Goal: Contribute content: Contribute content

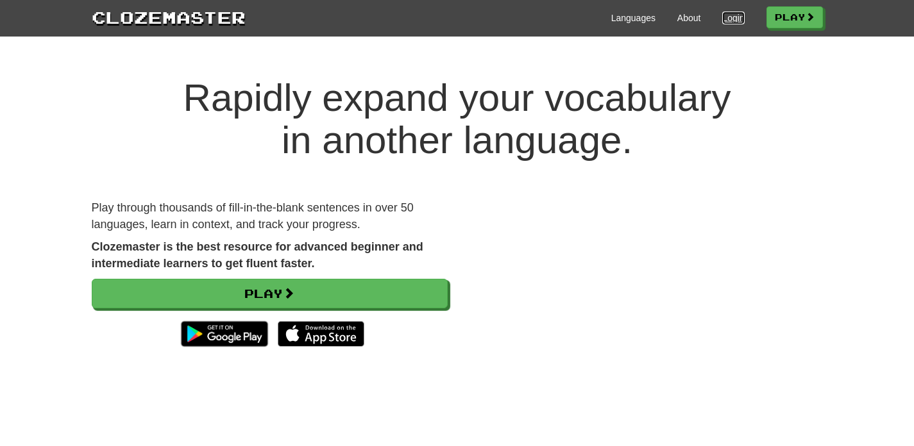
click at [722, 12] on link "Login" at bounding box center [733, 18] width 22 height 13
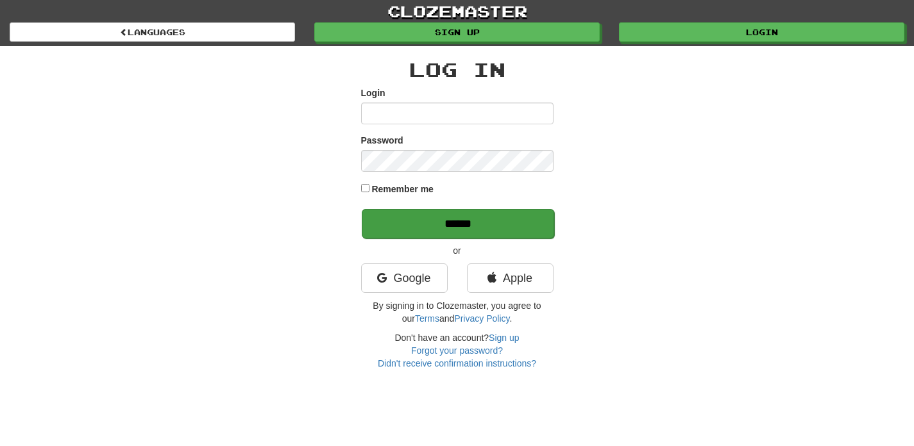
type input "**********"
click at [474, 209] on input "******" at bounding box center [458, 223] width 192 height 29
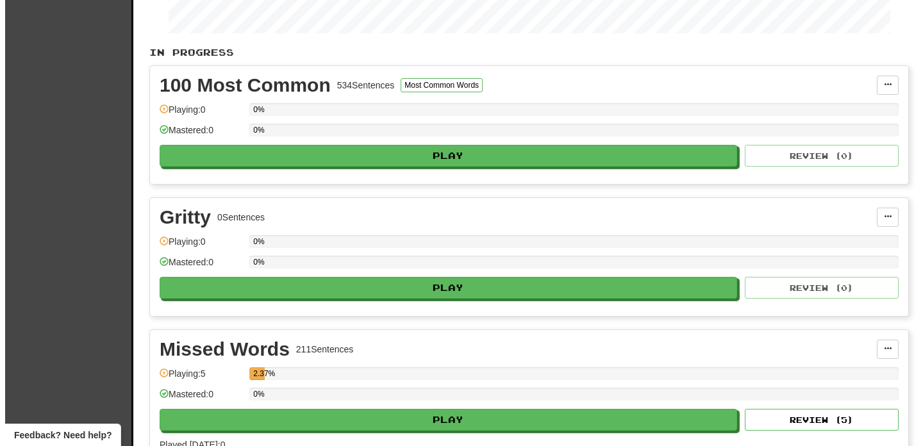
scroll to position [232, 0]
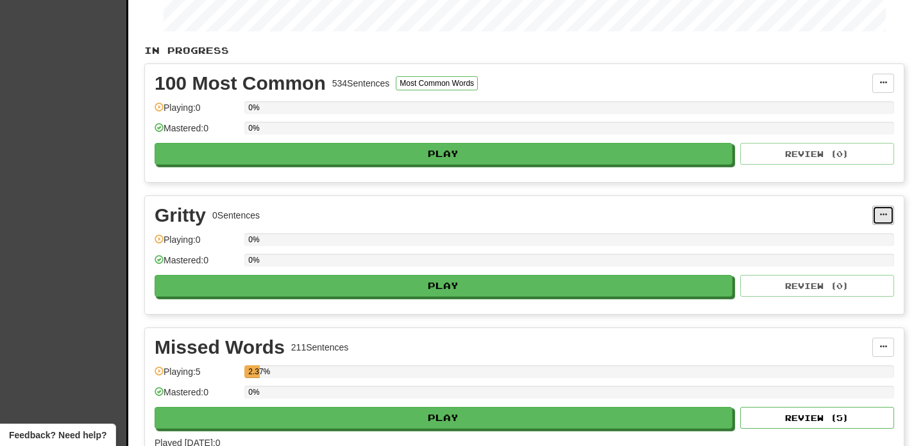
click at [887, 221] on button at bounding box center [883, 215] width 22 height 19
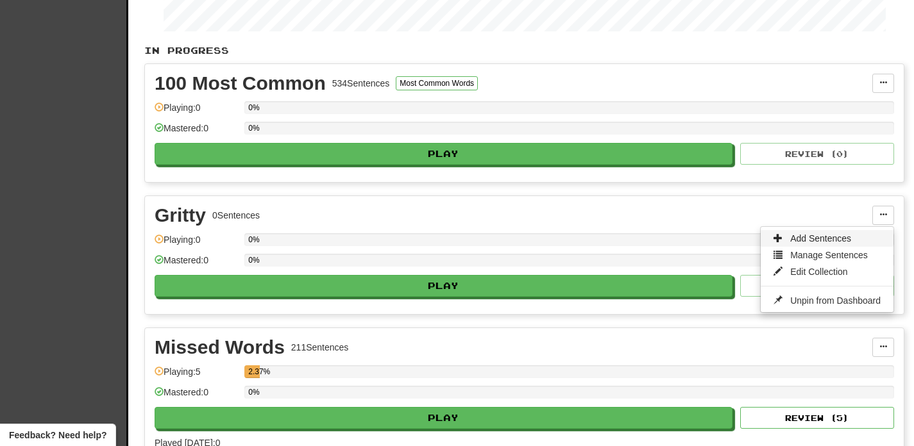
click at [854, 238] on link "Add Sentences" at bounding box center [826, 238] width 133 height 17
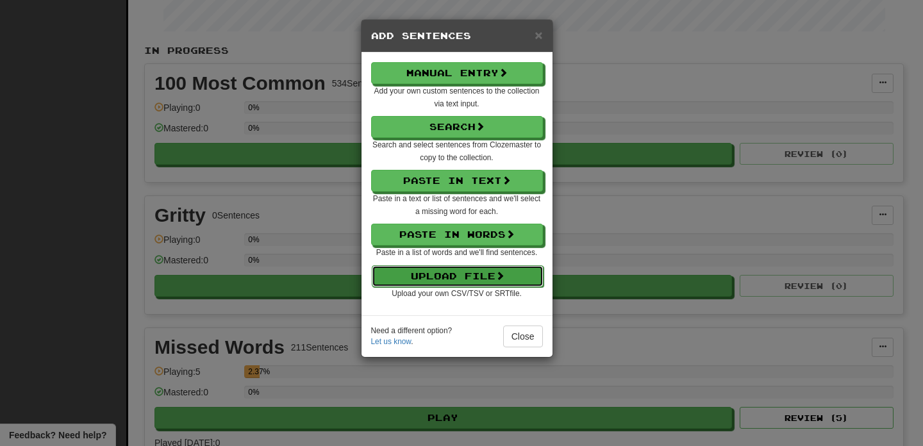
click at [501, 278] on span at bounding box center [500, 275] width 9 height 9
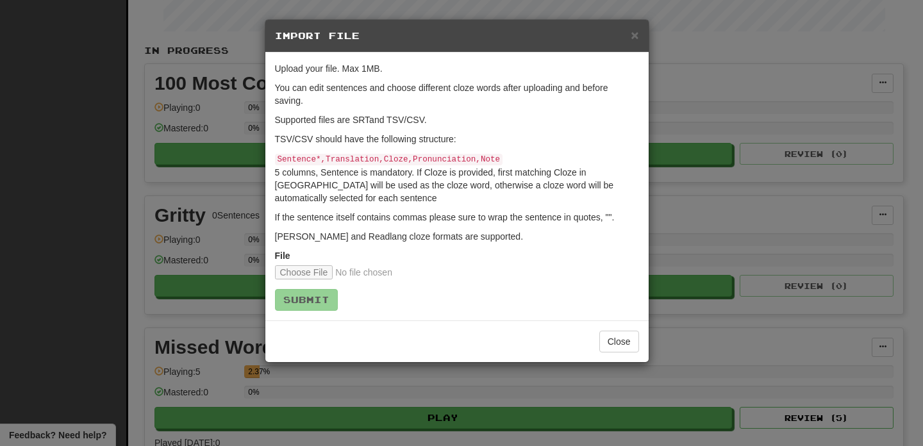
click at [326, 278] on form "Upload your file. Max 1MB. You can edit sentences and choose different cloze wo…" at bounding box center [457, 186] width 364 height 249
click at [324, 272] on input "file" at bounding box center [360, 272] width 170 height 14
type input "**********"
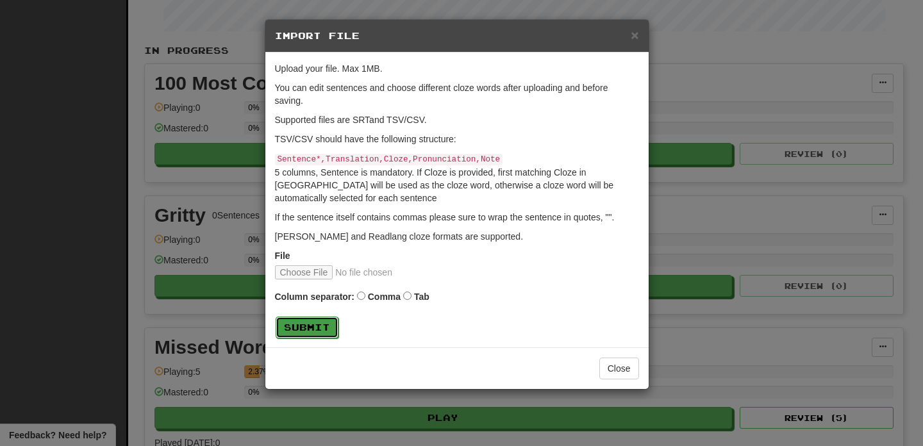
click at [309, 327] on button "Submit" at bounding box center [307, 328] width 63 height 22
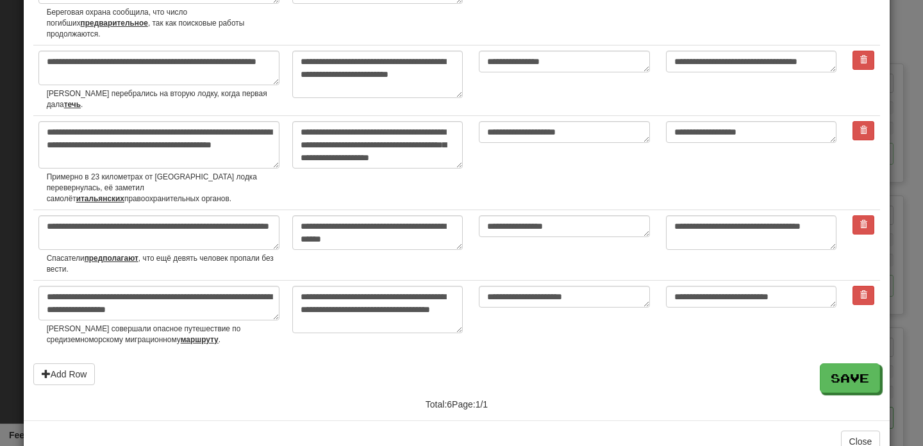
scroll to position [256, 0]
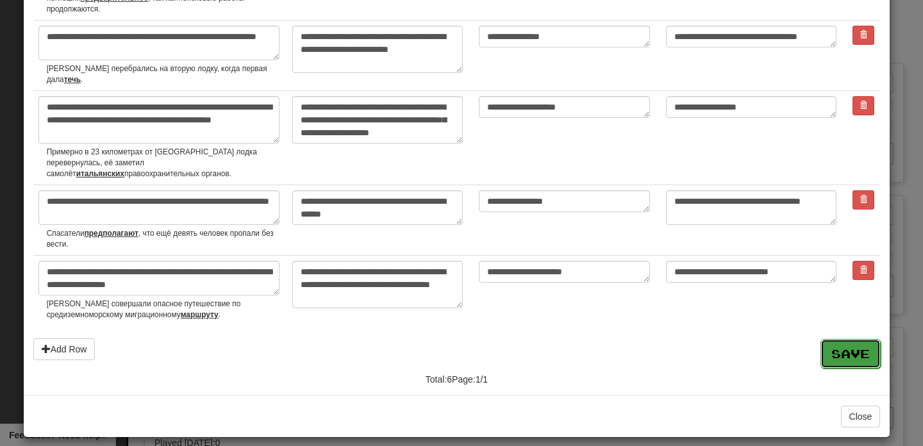
click at [850, 339] on button "Save" at bounding box center [851, 353] width 60 height 29
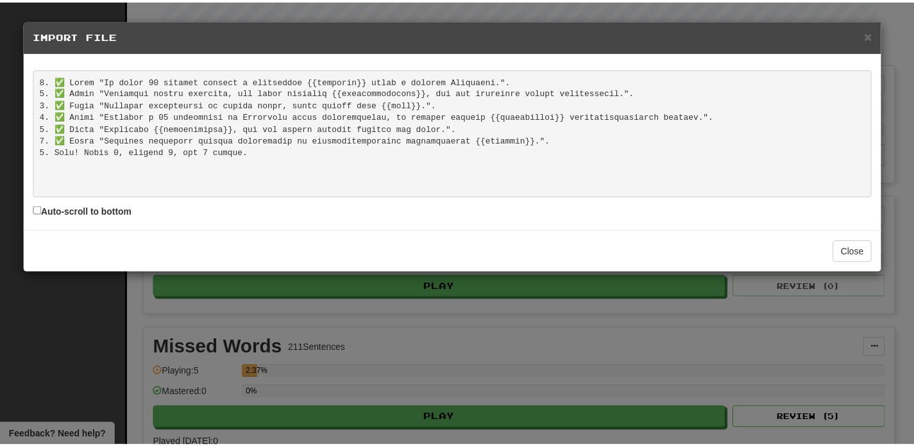
scroll to position [0, 0]
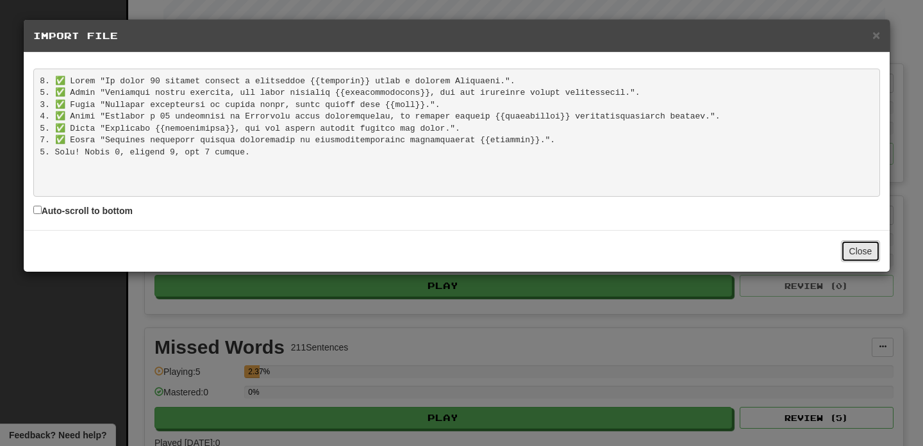
click at [873, 247] on button "Close" at bounding box center [861, 251] width 40 height 22
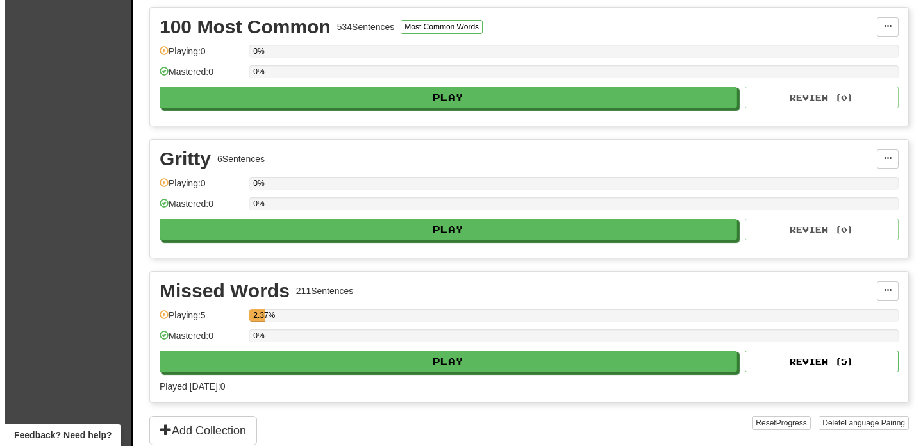
scroll to position [303, 0]
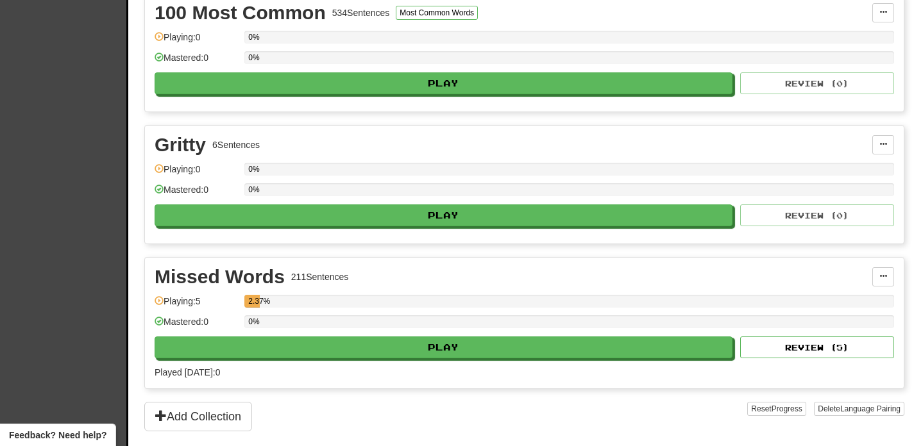
click at [339, 196] on div "0%" at bounding box center [569, 193] width 650 height 21
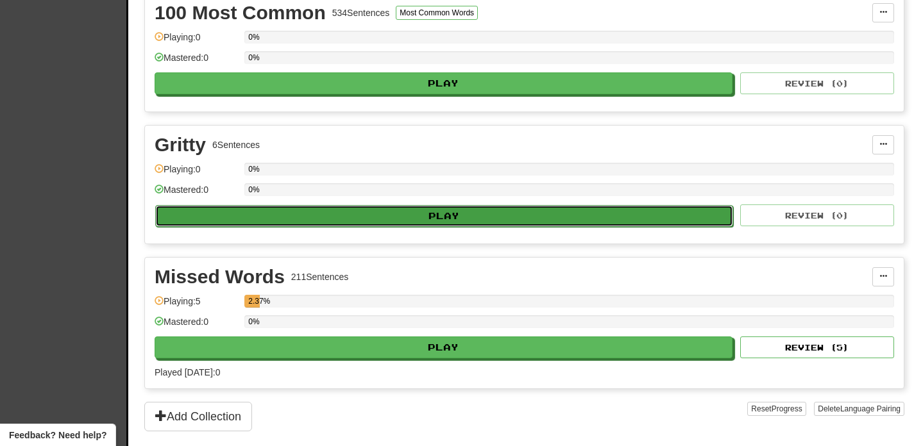
click at [338, 211] on button "Play" at bounding box center [444, 216] width 578 height 22
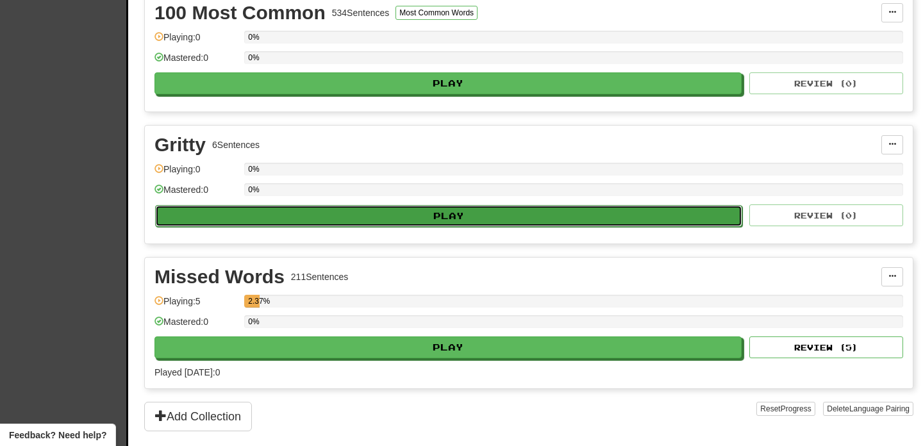
select select "**"
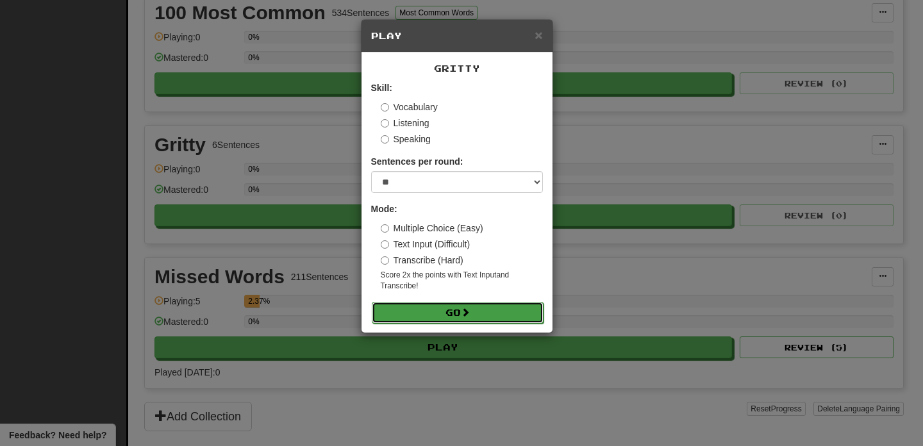
click at [452, 312] on button "Go" at bounding box center [458, 313] width 172 height 22
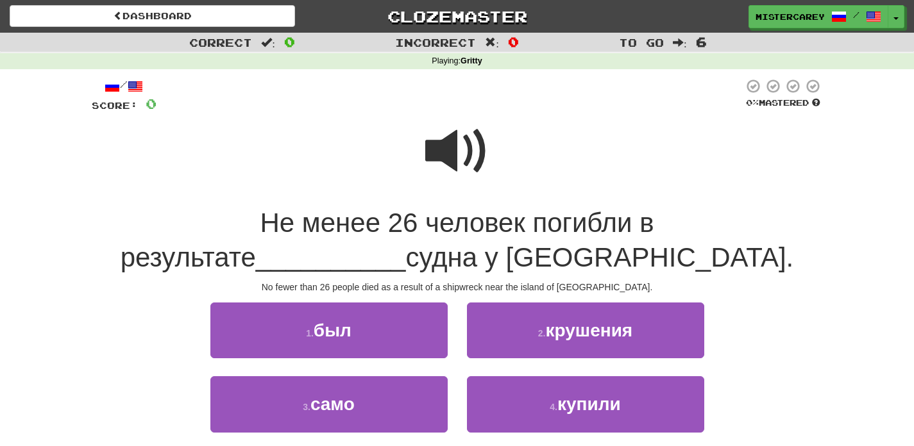
click at [444, 160] on span at bounding box center [457, 151] width 64 height 64
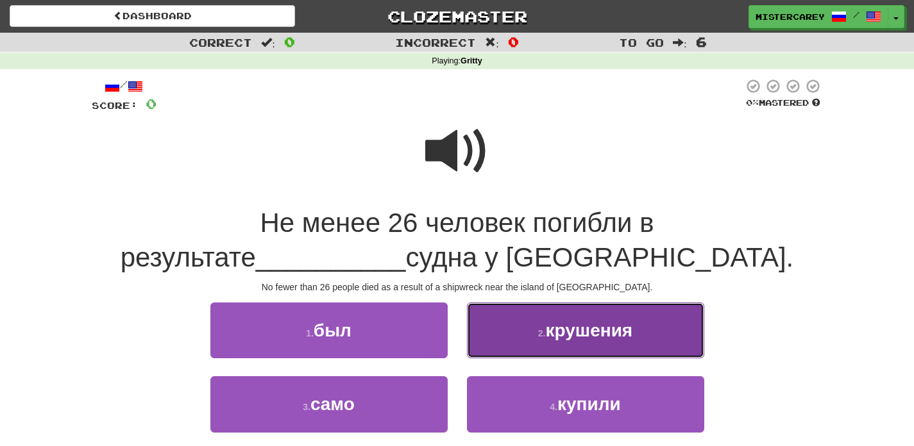
click at [537, 339] on button "2 . крушения" at bounding box center [585, 331] width 237 height 56
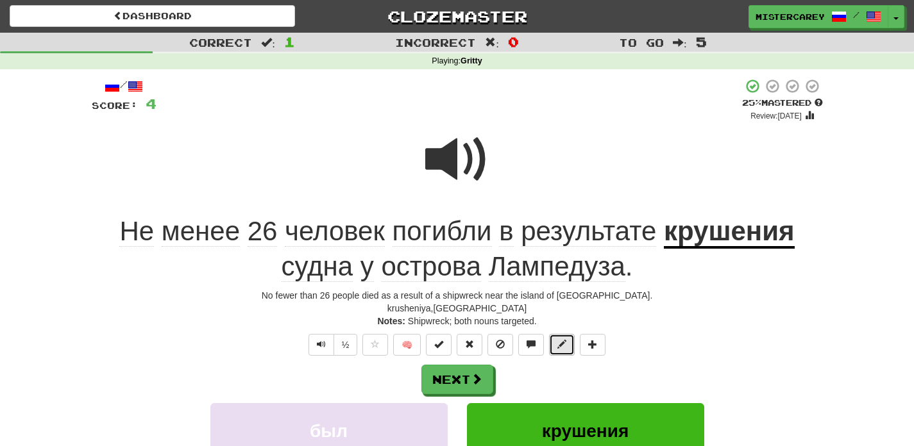
click at [557, 349] on span at bounding box center [561, 344] width 9 height 9
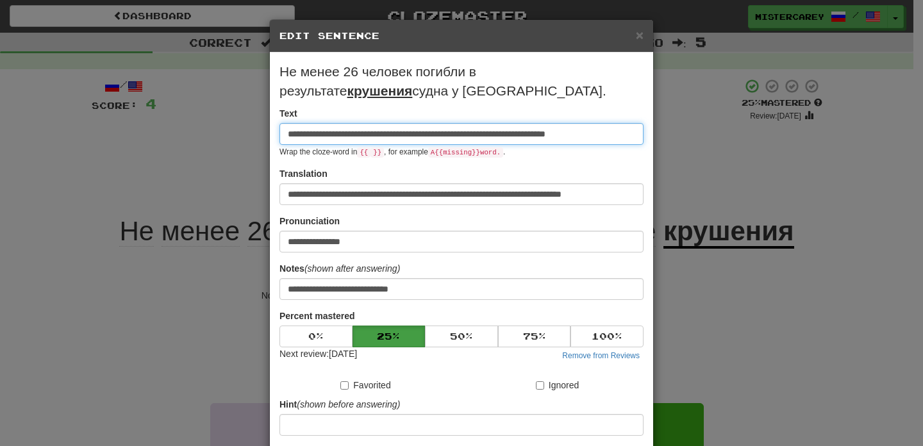
scroll to position [0, 12]
drag, startPoint x: 541, startPoint y: 140, endPoint x: 640, endPoint y: 144, distance: 99.4
click at [640, 144] on div "**********" at bounding box center [461, 293] width 383 height 480
drag, startPoint x: 633, startPoint y: 136, endPoint x: 539, endPoint y: 134, distance: 94.9
click at [539, 134] on input "**********" at bounding box center [462, 134] width 364 height 22
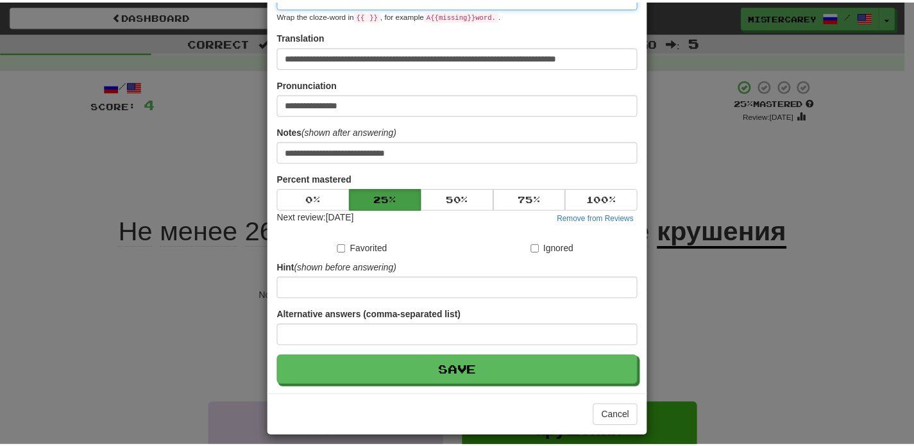
scroll to position [122, 0]
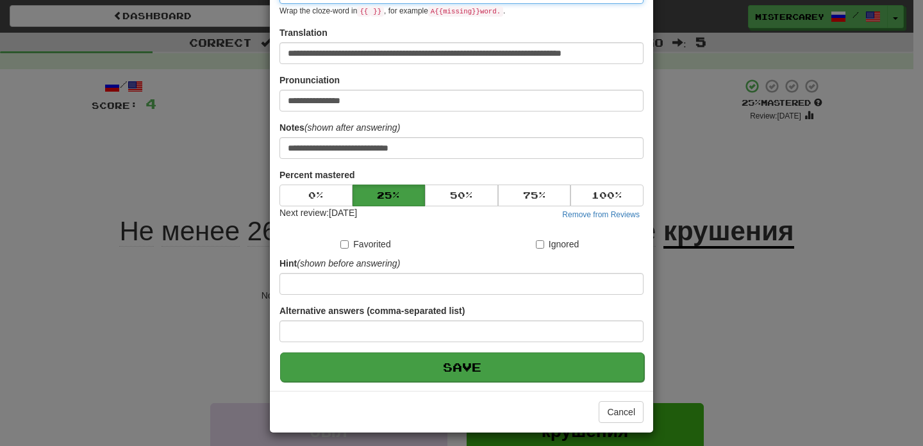
type input "**********"
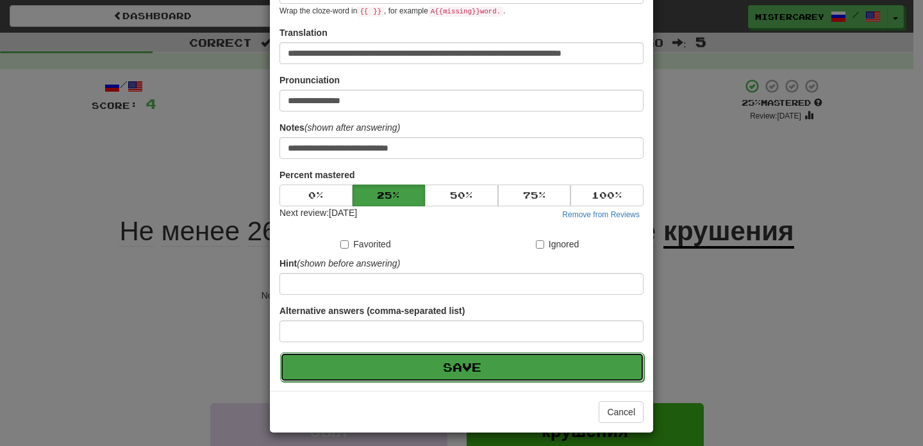
click at [495, 373] on button "Save" at bounding box center [462, 367] width 364 height 29
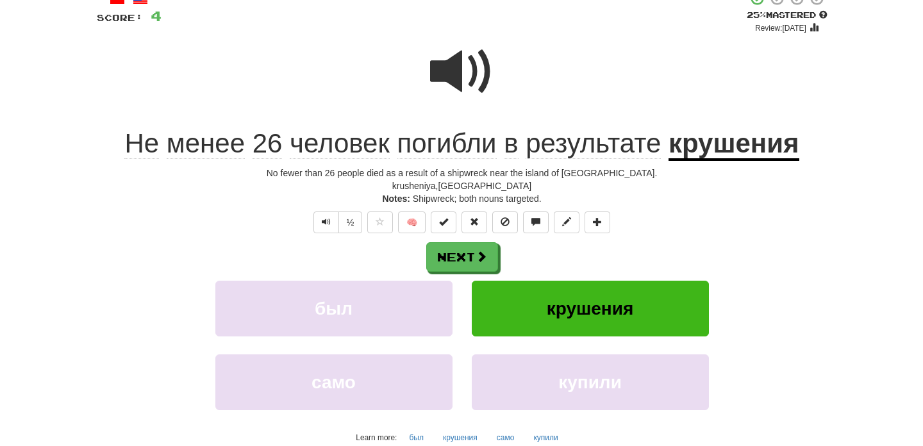
scroll to position [100, 0]
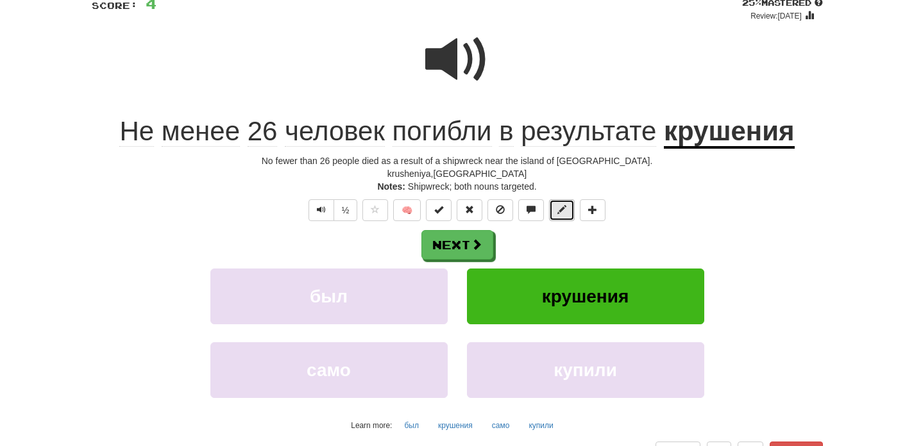
click at [553, 213] on button at bounding box center [562, 210] width 26 height 22
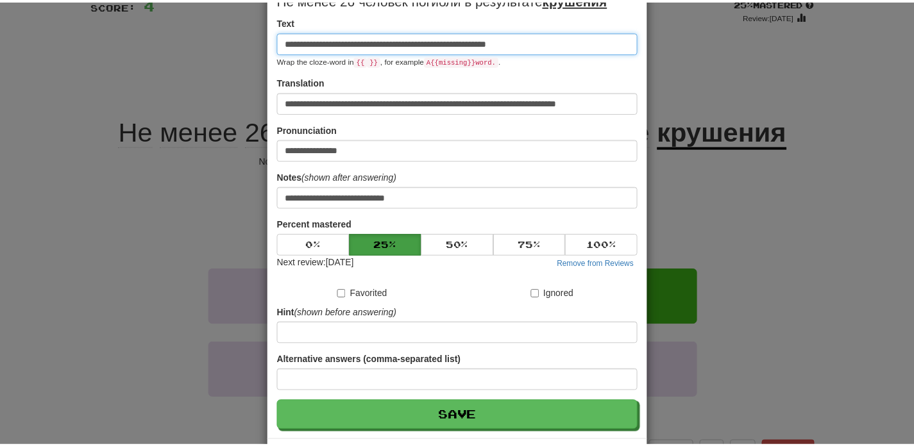
scroll to position [72, 0]
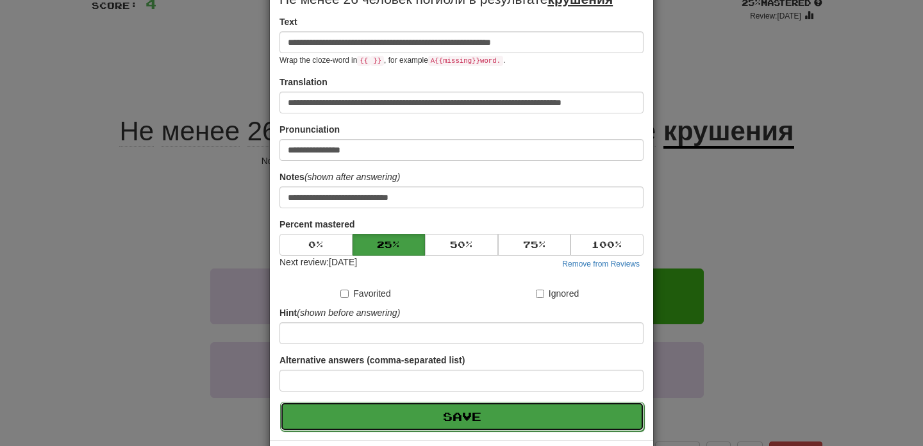
click at [478, 425] on button "Save" at bounding box center [462, 416] width 364 height 29
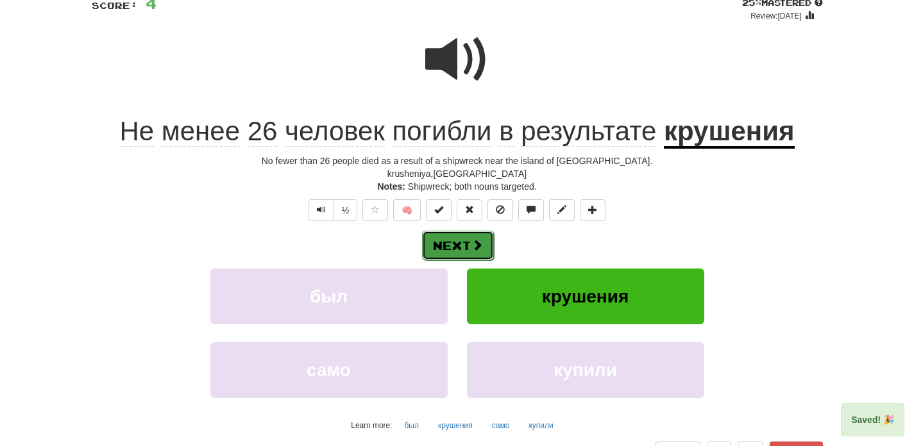
click at [473, 246] on span at bounding box center [477, 245] width 12 height 12
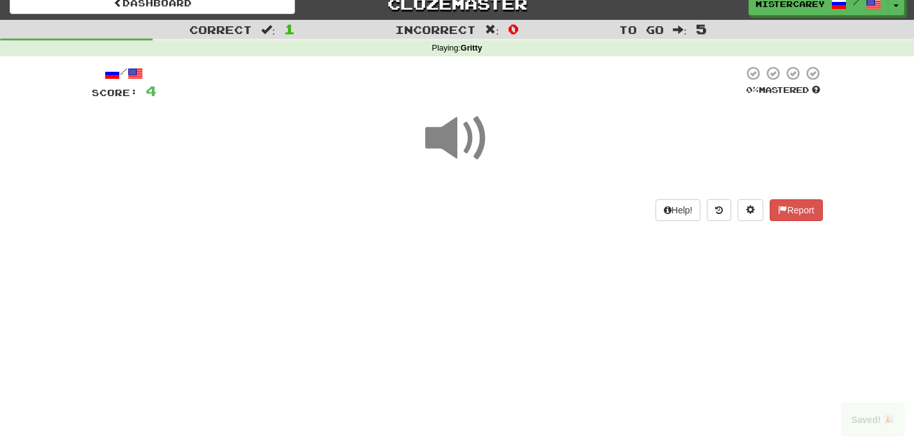
scroll to position [0, 0]
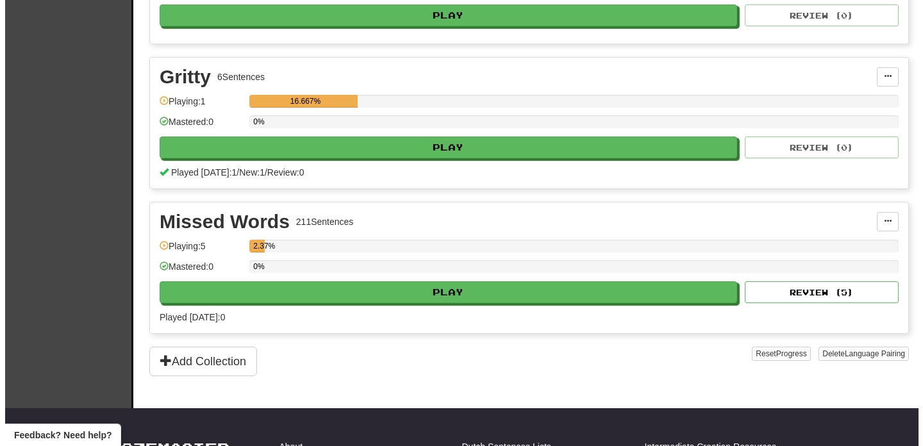
scroll to position [375, 0]
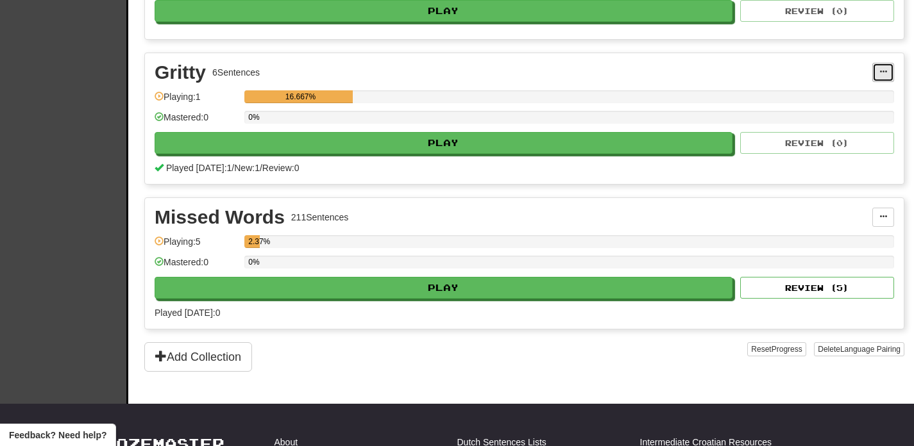
click at [876, 68] on button at bounding box center [883, 72] width 22 height 19
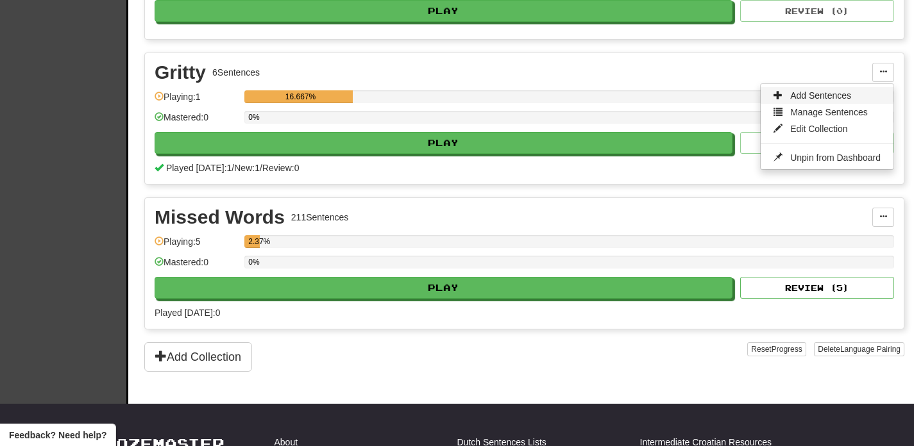
click at [845, 97] on span "Add Sentences" at bounding box center [820, 95] width 61 height 10
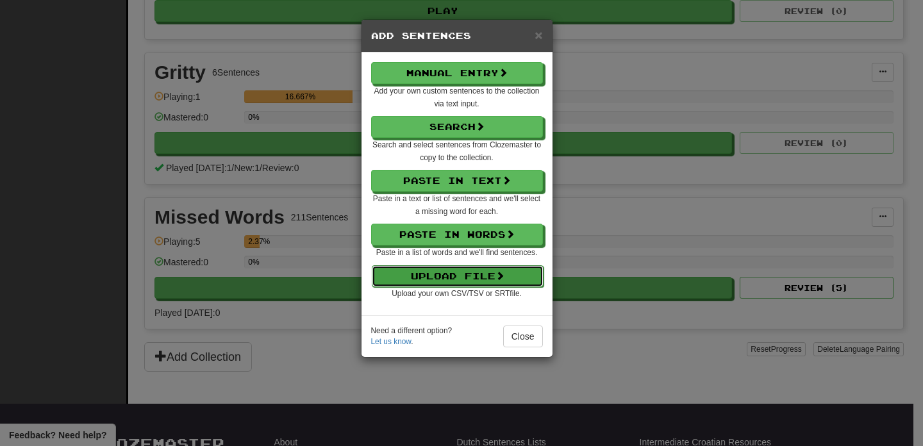
click at [533, 277] on button "Upload File" at bounding box center [458, 276] width 172 height 22
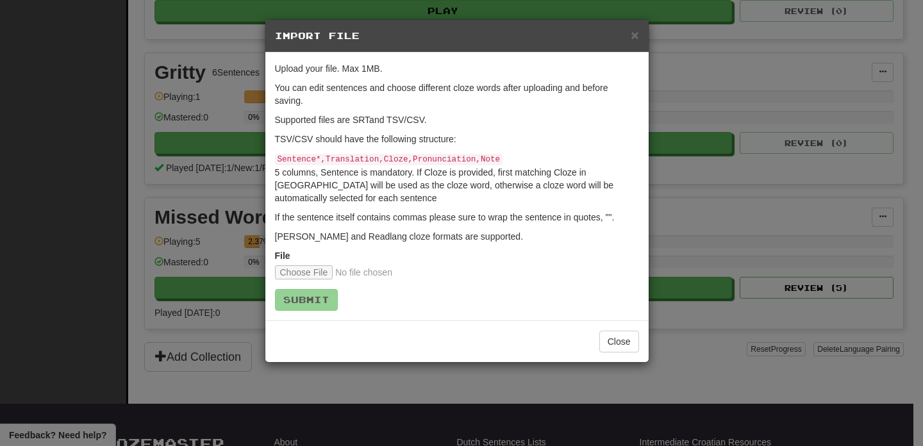
click at [292, 231] on form "Upload your file. Max 1MB. You can edit sentences and choose different cloze wo…" at bounding box center [457, 186] width 364 height 249
click at [312, 275] on input "file" at bounding box center [360, 272] width 170 height 14
type input "**********"
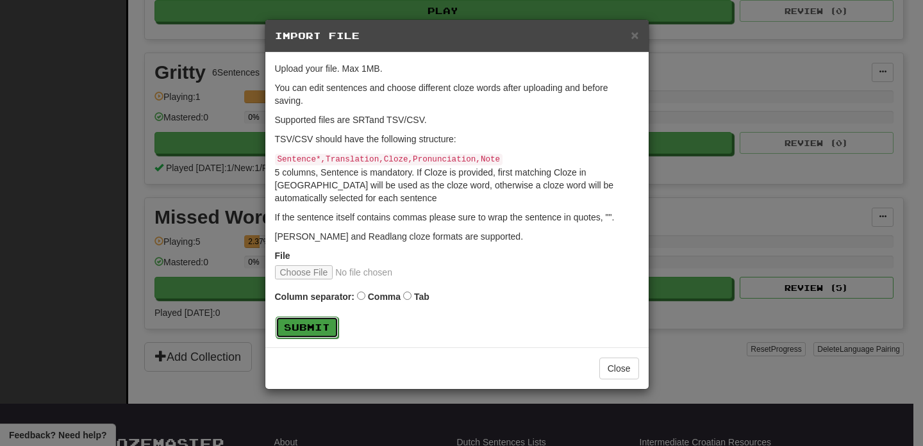
click at [316, 329] on button "Submit" at bounding box center [307, 328] width 63 height 22
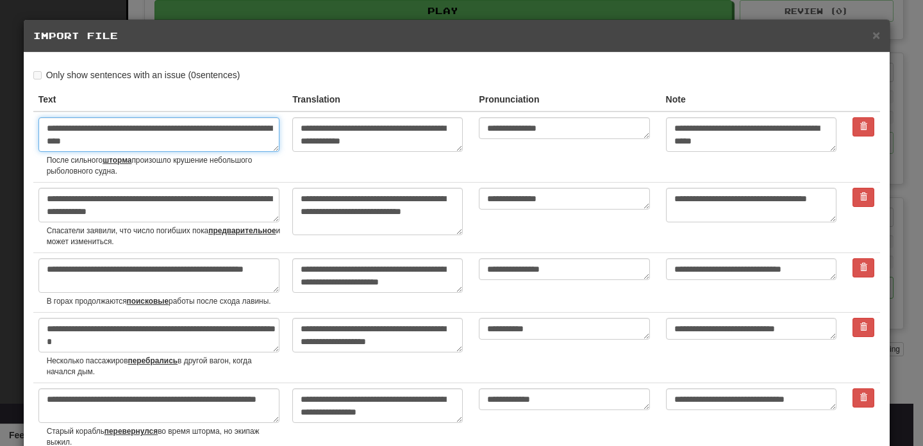
click at [157, 142] on textarea "**********" at bounding box center [158, 134] width 241 height 35
click at [214, 125] on textarea "**********" at bounding box center [158, 134] width 241 height 35
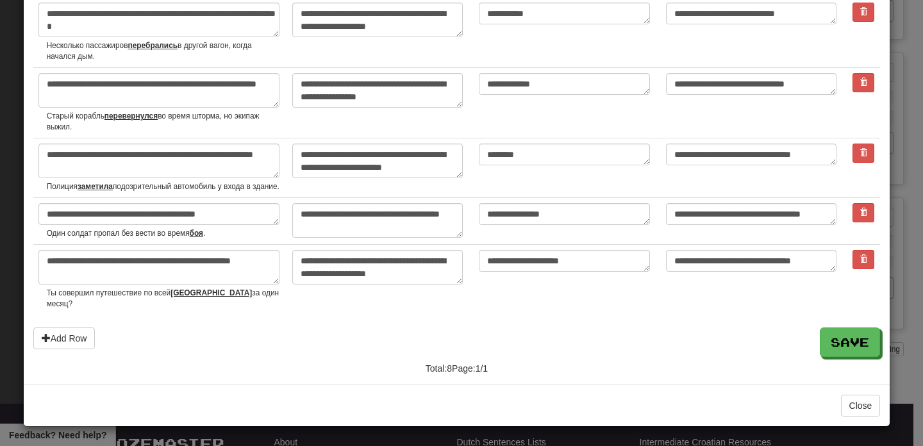
scroll to position [315, 0]
click at [97, 239] on small "Один солдат пропал без вести во время боя ." at bounding box center [165, 233] width 236 height 11
click at [103, 239] on small "Один солдат пропал без вести во время боя ." at bounding box center [165, 233] width 236 height 11
click at [95, 239] on small "Один солдат пропал без вести во время боя ." at bounding box center [165, 233] width 236 height 11
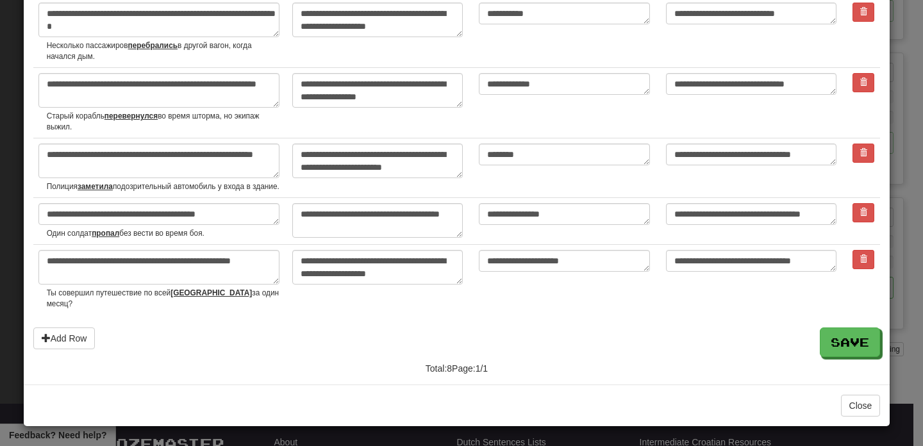
click at [200, 239] on small "Один солдат пропал без вести во время боя." at bounding box center [165, 233] width 236 height 11
drag, startPoint x: 221, startPoint y: 247, endPoint x: 139, endPoint y: 249, distance: 81.5
click at [139, 239] on small "Один солдат пропал без вести во время боя." at bounding box center [165, 233] width 236 height 11
drag, startPoint x: 94, startPoint y: 244, endPoint x: 156, endPoint y: 240, distance: 62.3
click at [156, 239] on small "Один солдат пропал без вести во время боя." at bounding box center [165, 233] width 236 height 11
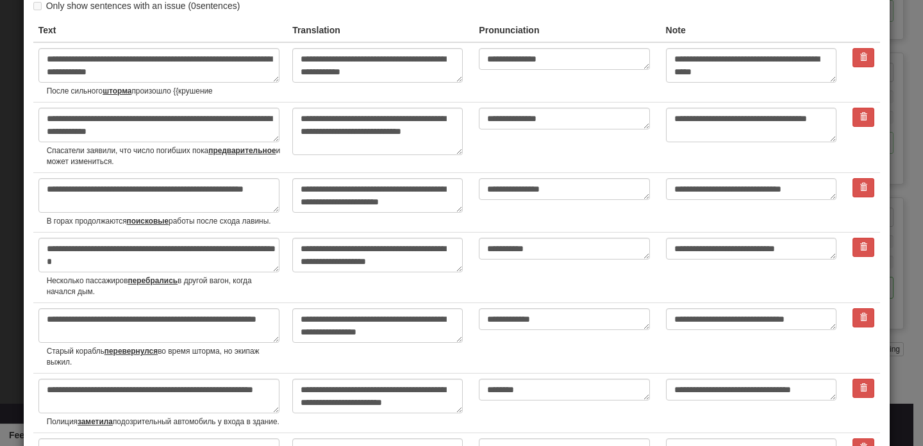
scroll to position [0, 0]
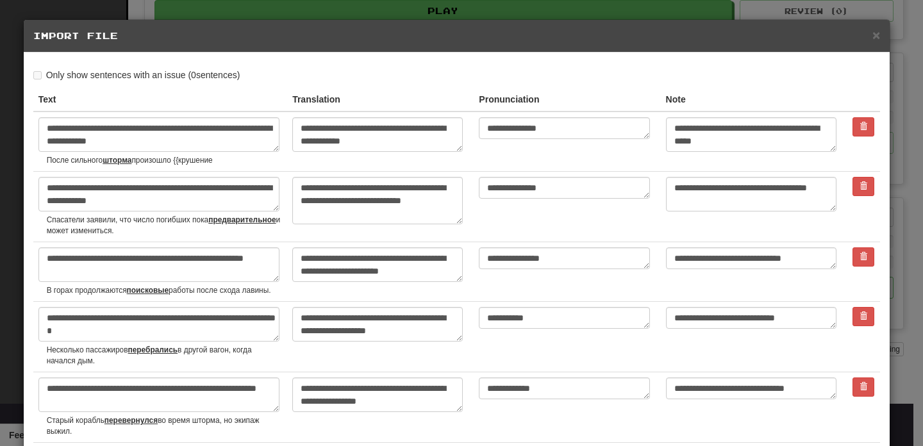
click at [235, 165] on small "После сильного шторма произошло {{крушение" at bounding box center [165, 160] width 236 height 11
click at [199, 163] on small "После сильного шторма произошло {{крушение" at bounding box center [165, 160] width 236 height 11
click at [163, 165] on small "После сильного шторма произошло {{крушение" at bounding box center [165, 160] width 236 height 11
click at [167, 142] on textarea "**********" at bounding box center [158, 134] width 241 height 35
click at [244, 134] on textarea "**********" at bounding box center [158, 134] width 241 height 35
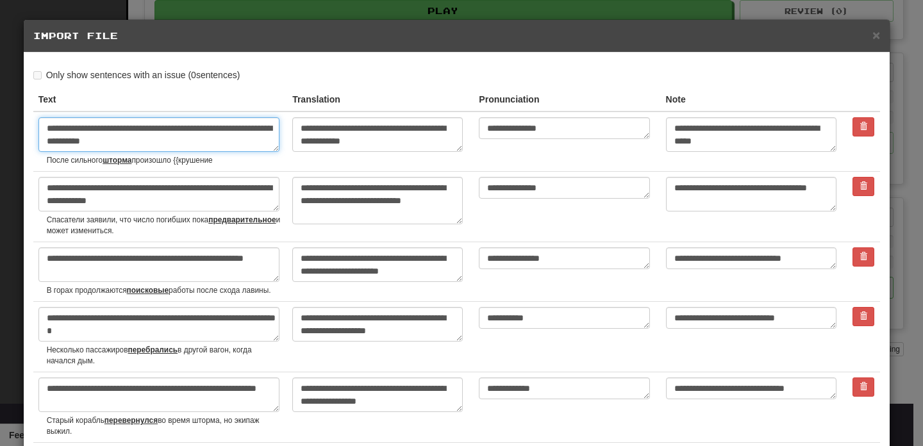
click at [272, 130] on textarea "**********" at bounding box center [158, 134] width 241 height 35
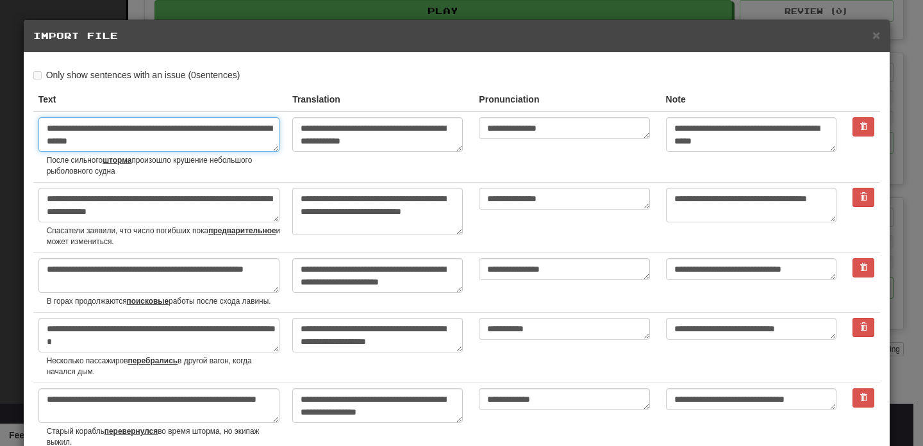
click at [205, 147] on textarea "**********" at bounding box center [158, 134] width 241 height 35
type textarea "**********"
drag, startPoint x: 97, startPoint y: 174, endPoint x: 115, endPoint y: 171, distance: 18.8
click at [115, 171] on small "После сильного шторма произошло крушение небольшого рыболовного судна." at bounding box center [165, 166] width 236 height 22
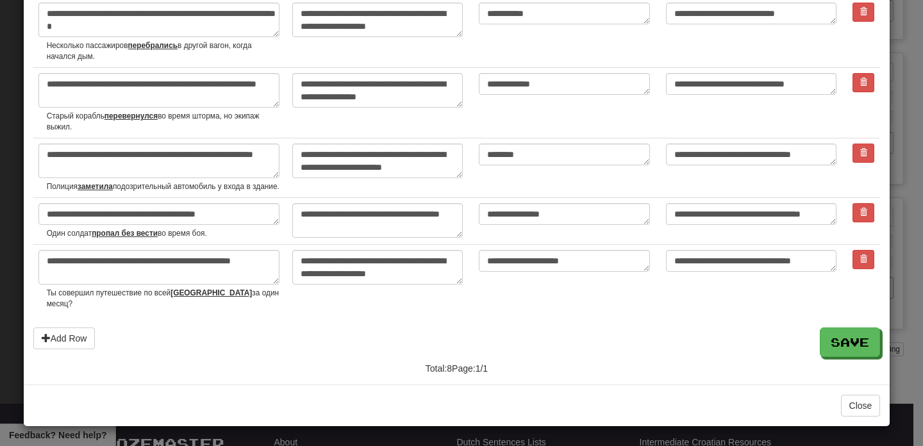
scroll to position [326, 0]
drag, startPoint x: 58, startPoint y: 306, endPoint x: 142, endPoint y: 299, distance: 84.3
click at [143, 299] on small "Ты совершил путешествие по всей Сибири за один месяц?" at bounding box center [165, 299] width 236 height 22
click at [842, 360] on div "Total: 8 Page: 1 / 1" at bounding box center [457, 366] width 867 height 18
click at [841, 350] on button "Save" at bounding box center [851, 342] width 60 height 29
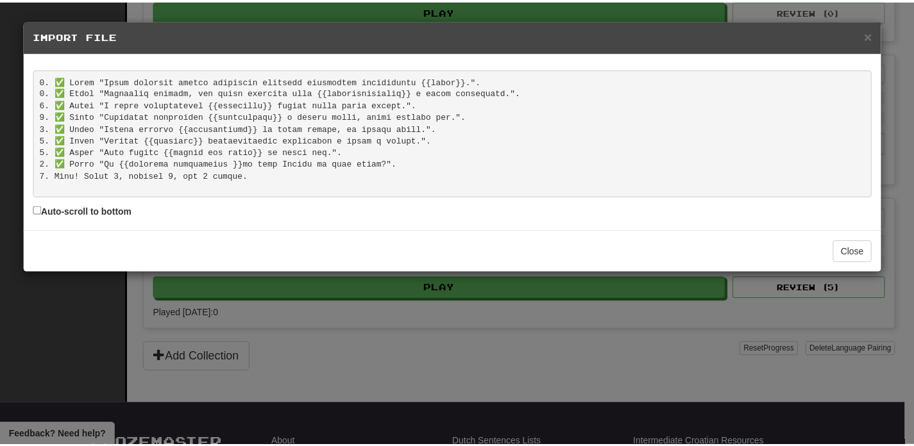
scroll to position [2, 0]
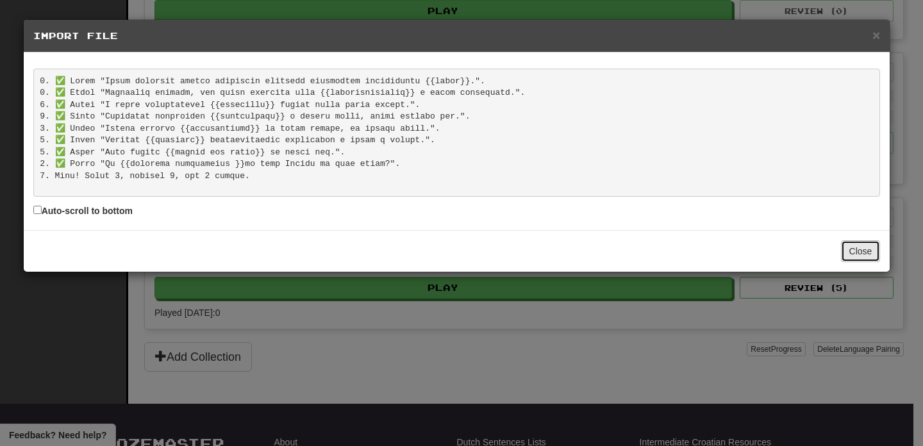
click at [864, 251] on button "Close" at bounding box center [861, 251] width 40 height 22
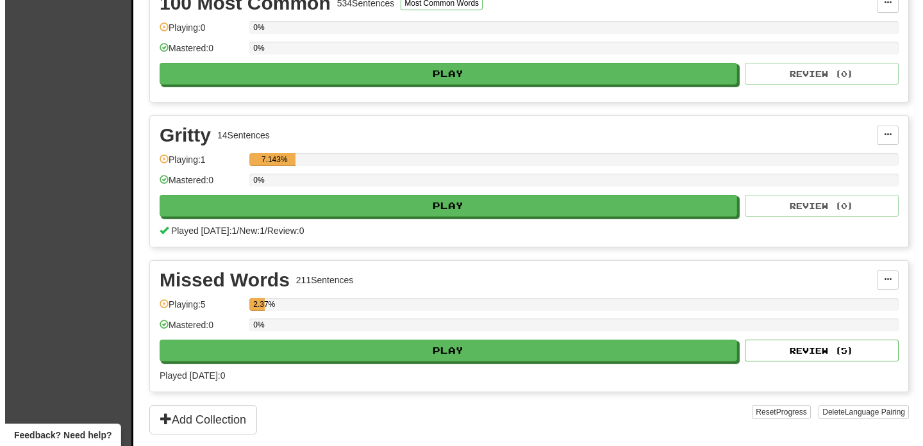
scroll to position [300, 0]
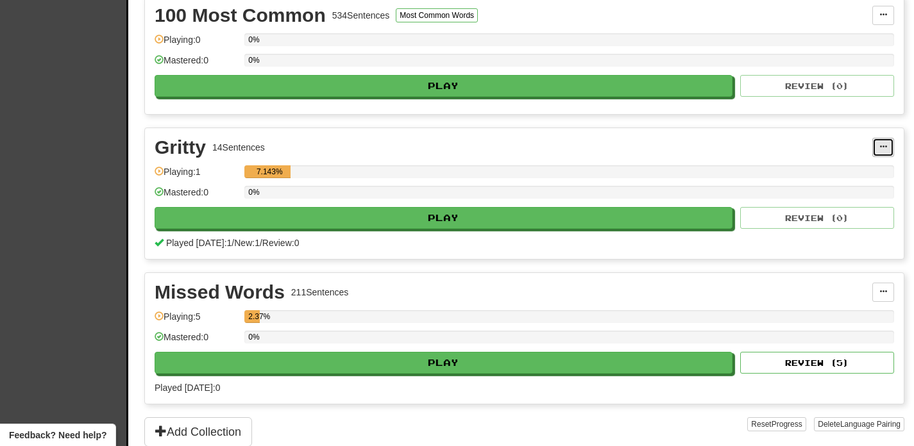
click at [884, 146] on span at bounding box center [883, 147] width 8 height 8
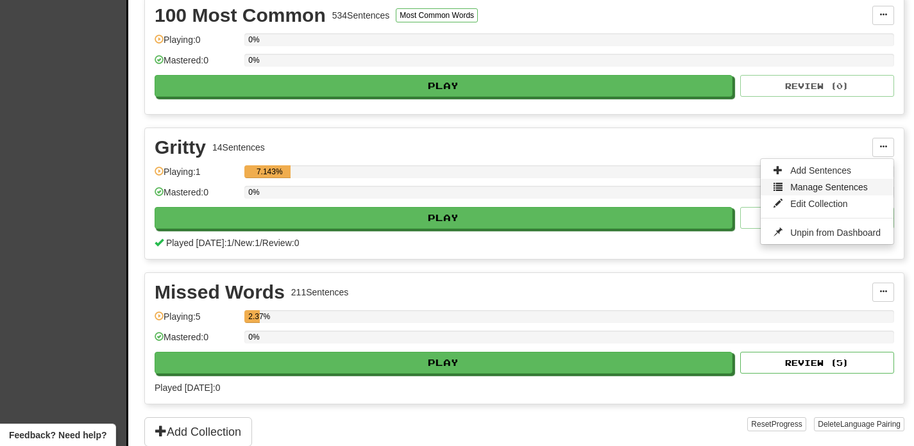
click at [811, 190] on span "Manage Sentences" at bounding box center [829, 187] width 78 height 10
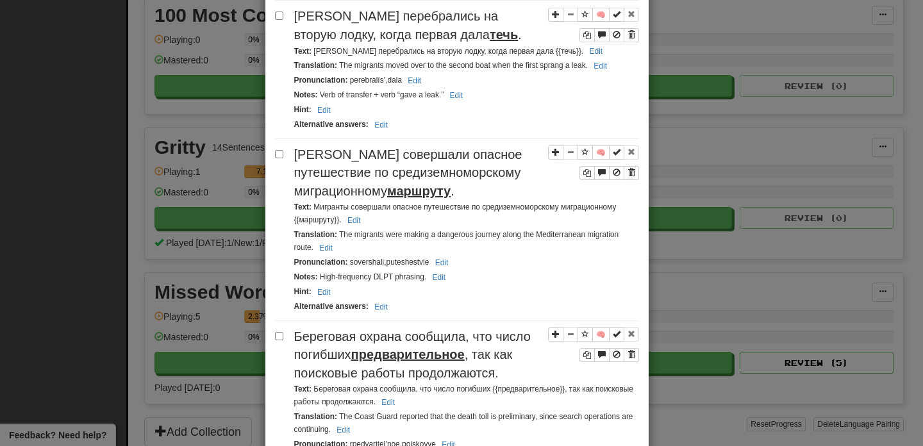
scroll to position [1641, 0]
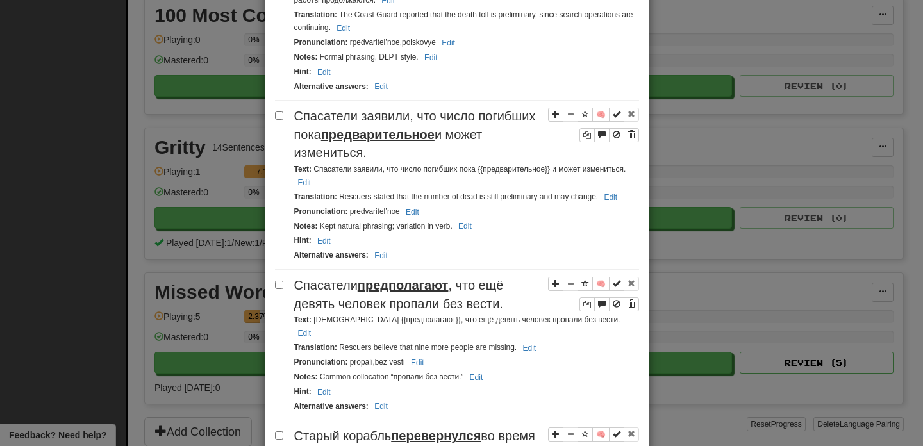
click at [707, 149] on div "**********" at bounding box center [461, 223] width 923 height 446
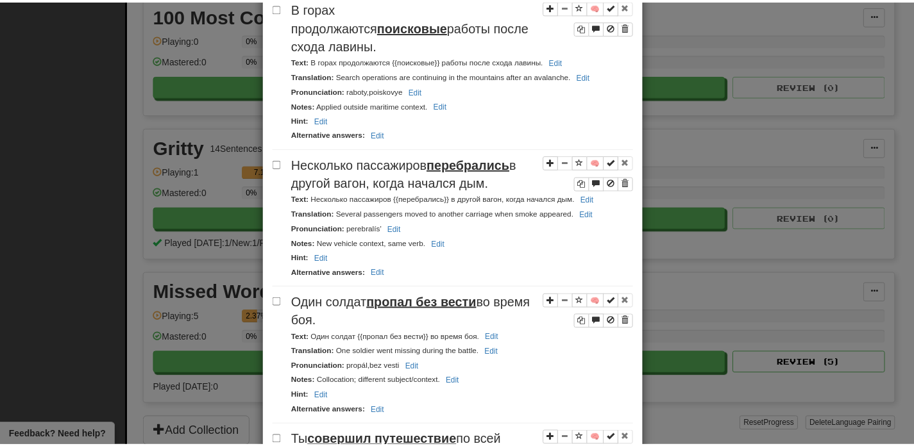
scroll to position [0, 0]
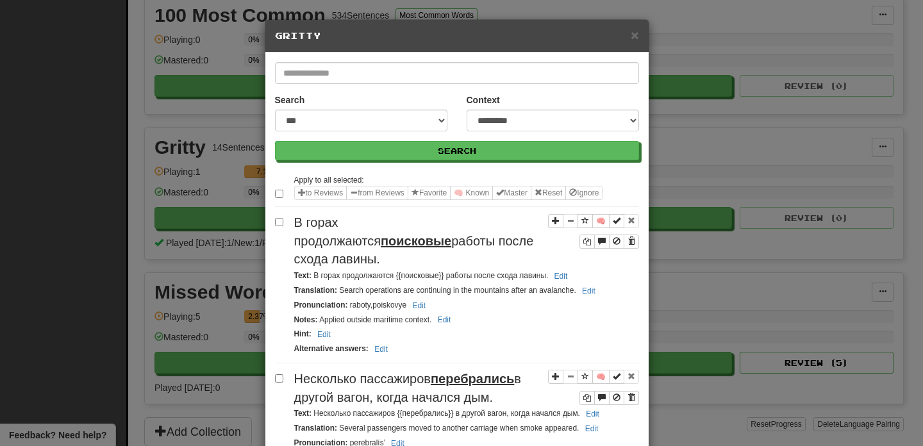
click at [634, 39] on div "× Gritty" at bounding box center [456, 36] width 383 height 33
click at [631, 38] on span "×" at bounding box center [635, 35] width 8 height 15
